Goal: Check status: Check status

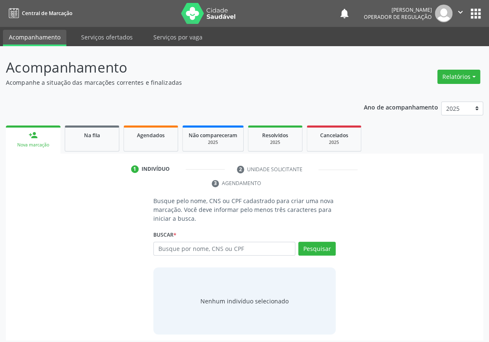
click at [164, 242] on input "text" at bounding box center [224, 249] width 142 height 14
type input "706009310956244"
click at [312, 242] on button "Pesquisar" at bounding box center [316, 249] width 37 height 14
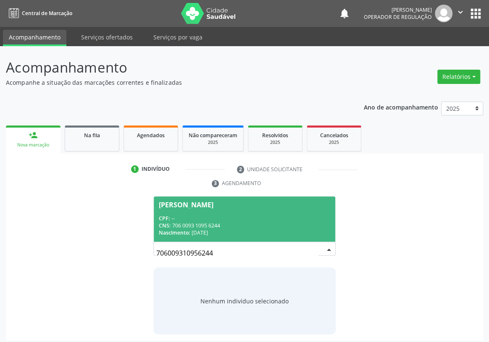
click at [207, 215] on div "CPF: --" at bounding box center [244, 218] width 171 height 7
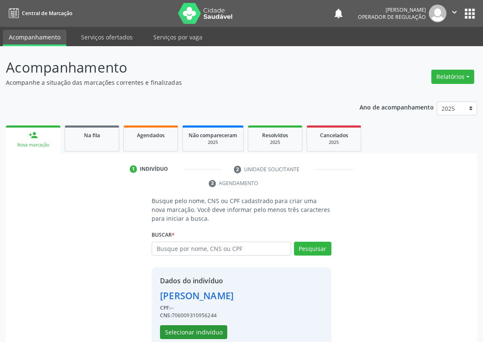
scroll to position [16, 0]
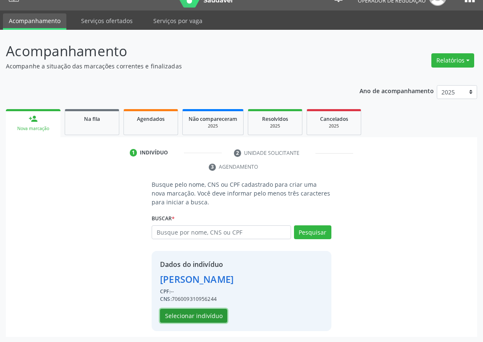
click at [187, 316] on button "Selecionar indivíduo" at bounding box center [193, 316] width 67 height 14
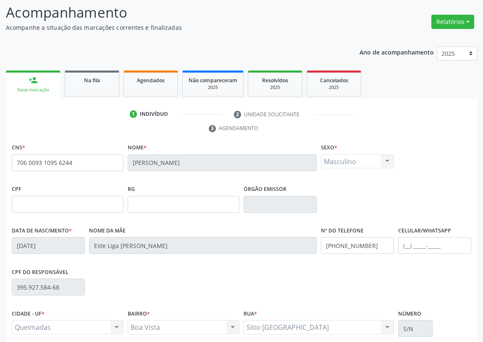
scroll to position [0, 0]
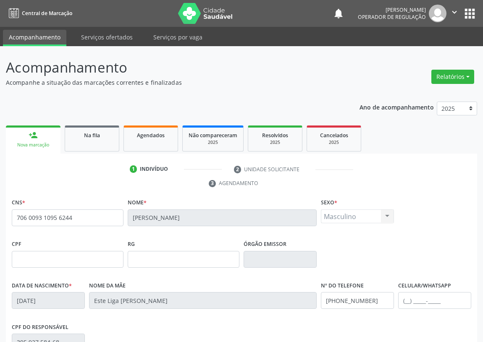
click at [472, 13] on button "apps" at bounding box center [469, 13] width 15 height 15
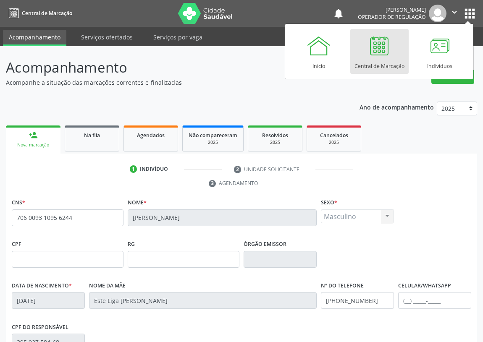
click at [472, 13] on button "apps" at bounding box center [469, 13] width 15 height 15
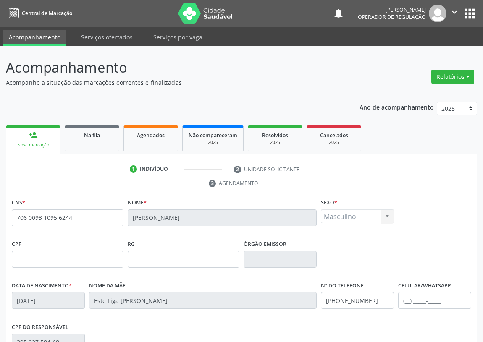
click at [471, 14] on button "apps" at bounding box center [469, 13] width 15 height 15
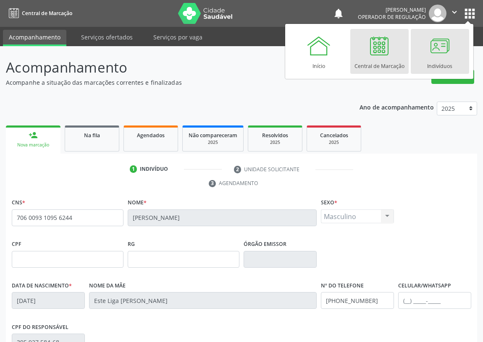
click at [433, 43] on div at bounding box center [439, 45] width 25 height 25
